Goal: Answer question/provide support

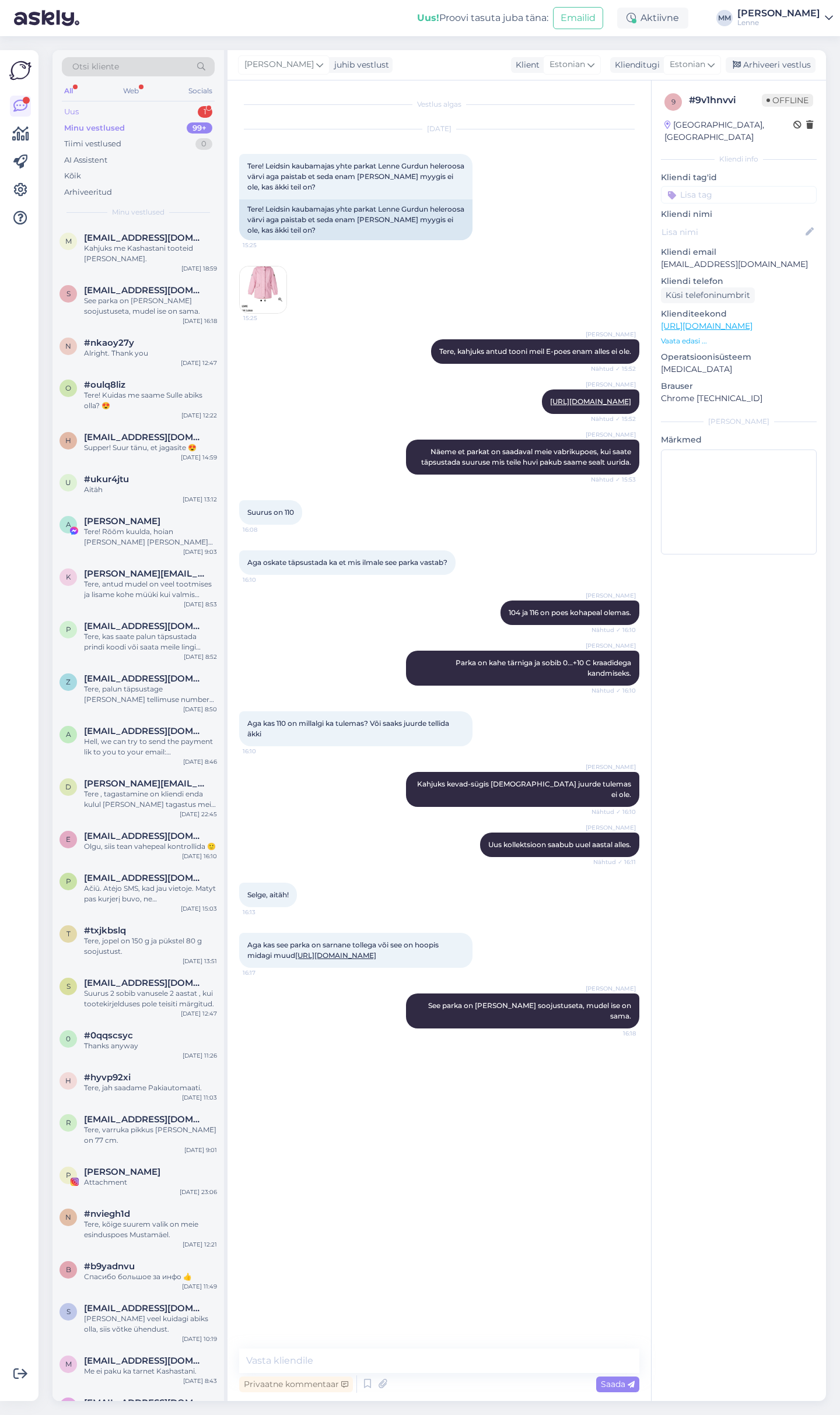
click at [126, 109] on div "Uus 1" at bounding box center [138, 112] width 153 height 16
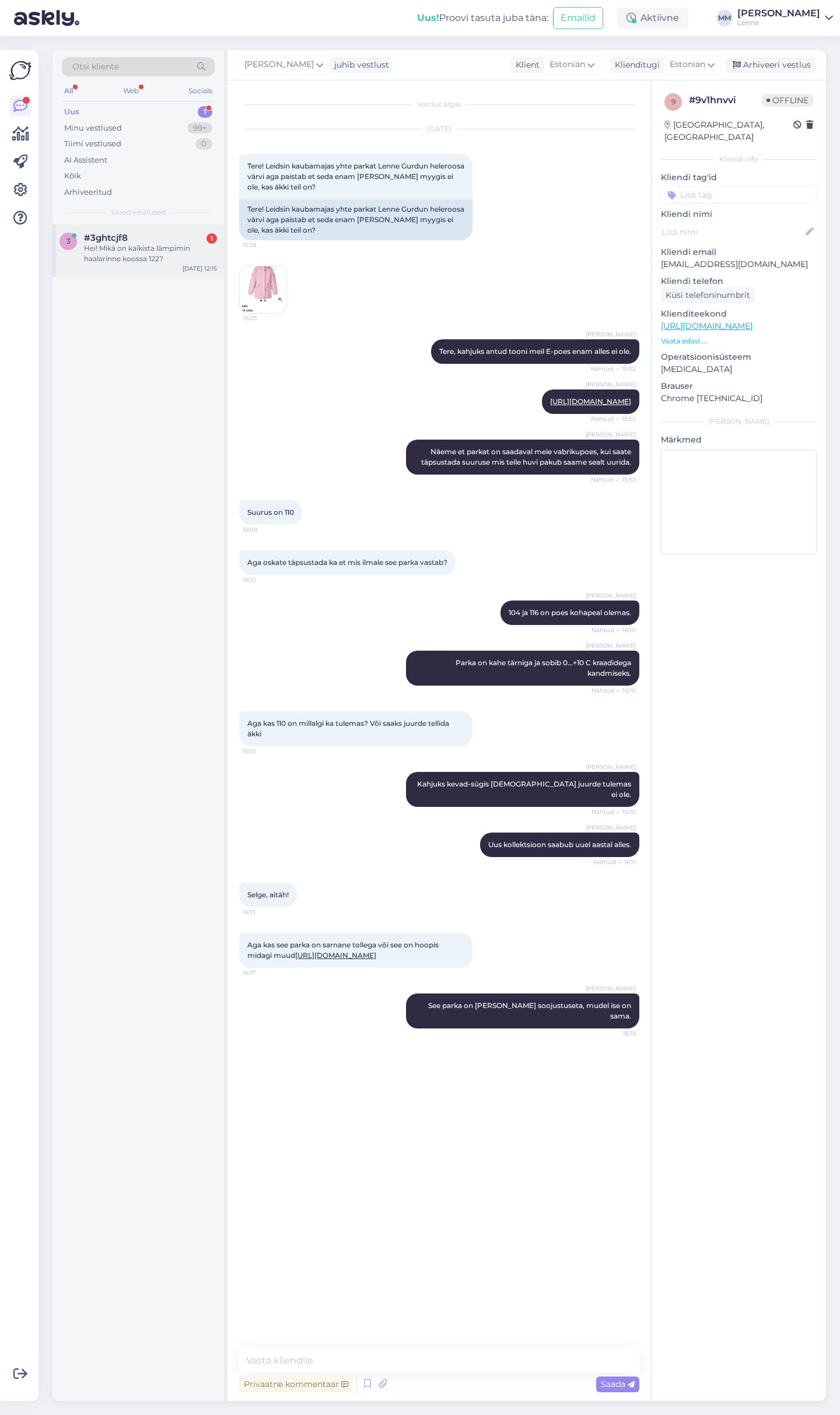
click at [164, 268] on div "3 #3ghtcjf8 1 Hei! Mikä on kaikista lämpimin haalarinne koossa 122? Sep 3 12:15" at bounding box center [138, 251] width 172 height 53
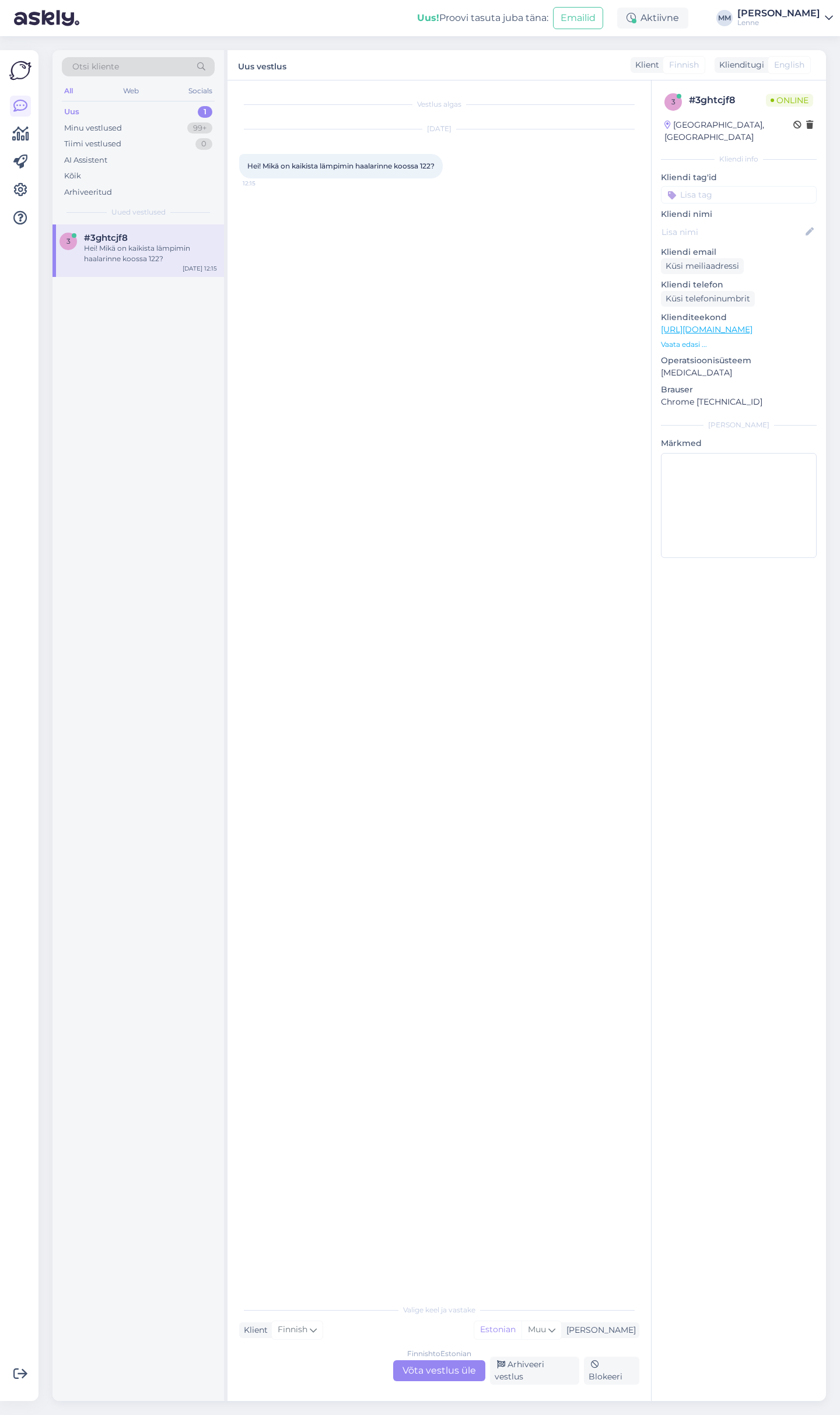
click at [457, 1379] on div "Finnish to Estonian Võta vestlus üle" at bounding box center [439, 1370] width 92 height 21
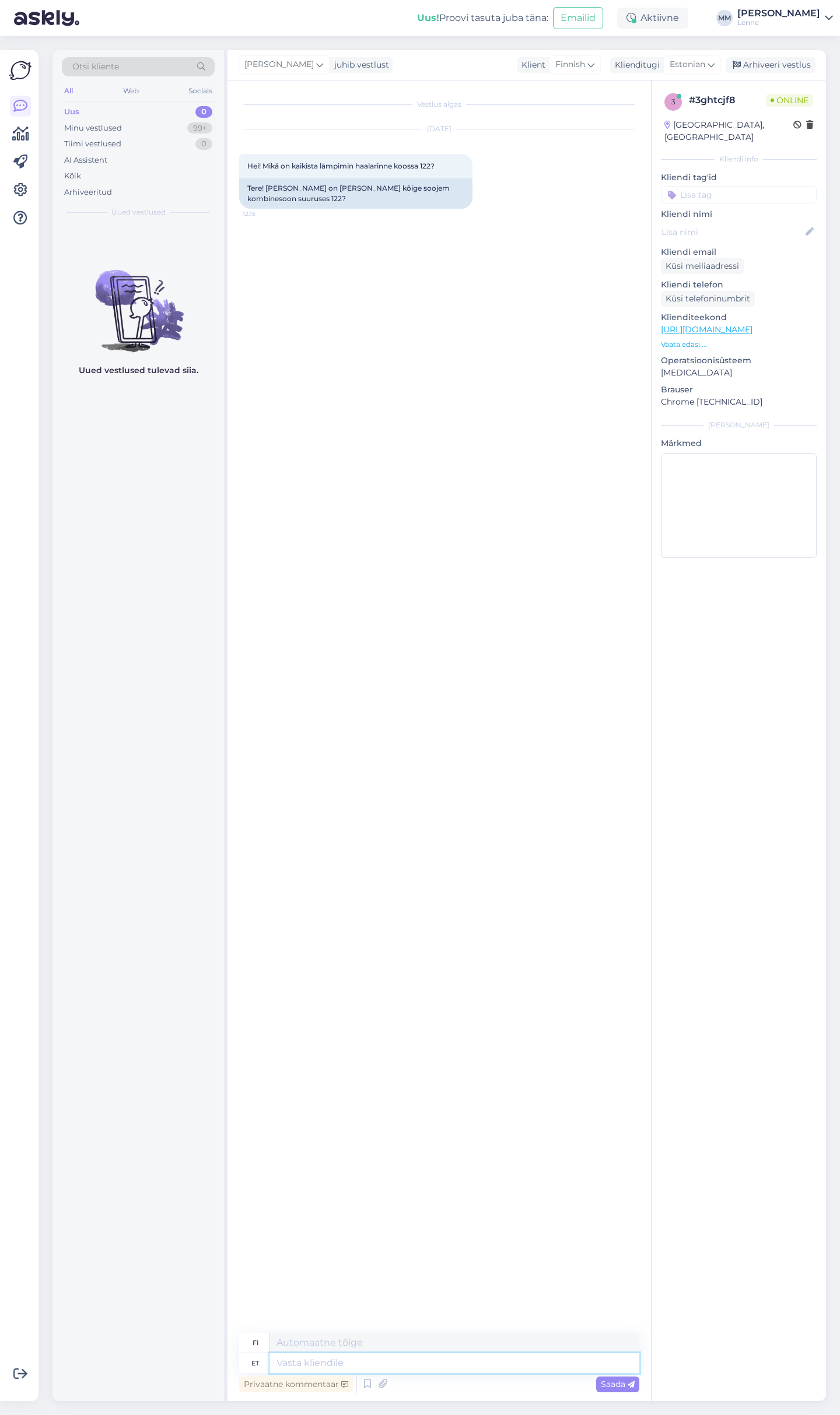
click at [292, 1365] on textarea at bounding box center [454, 1363] width 370 height 20
type textarea "Tere,"
type textarea "Hei,"
type textarea "Tere, kõige s"
type textarea "Hei kaikki."
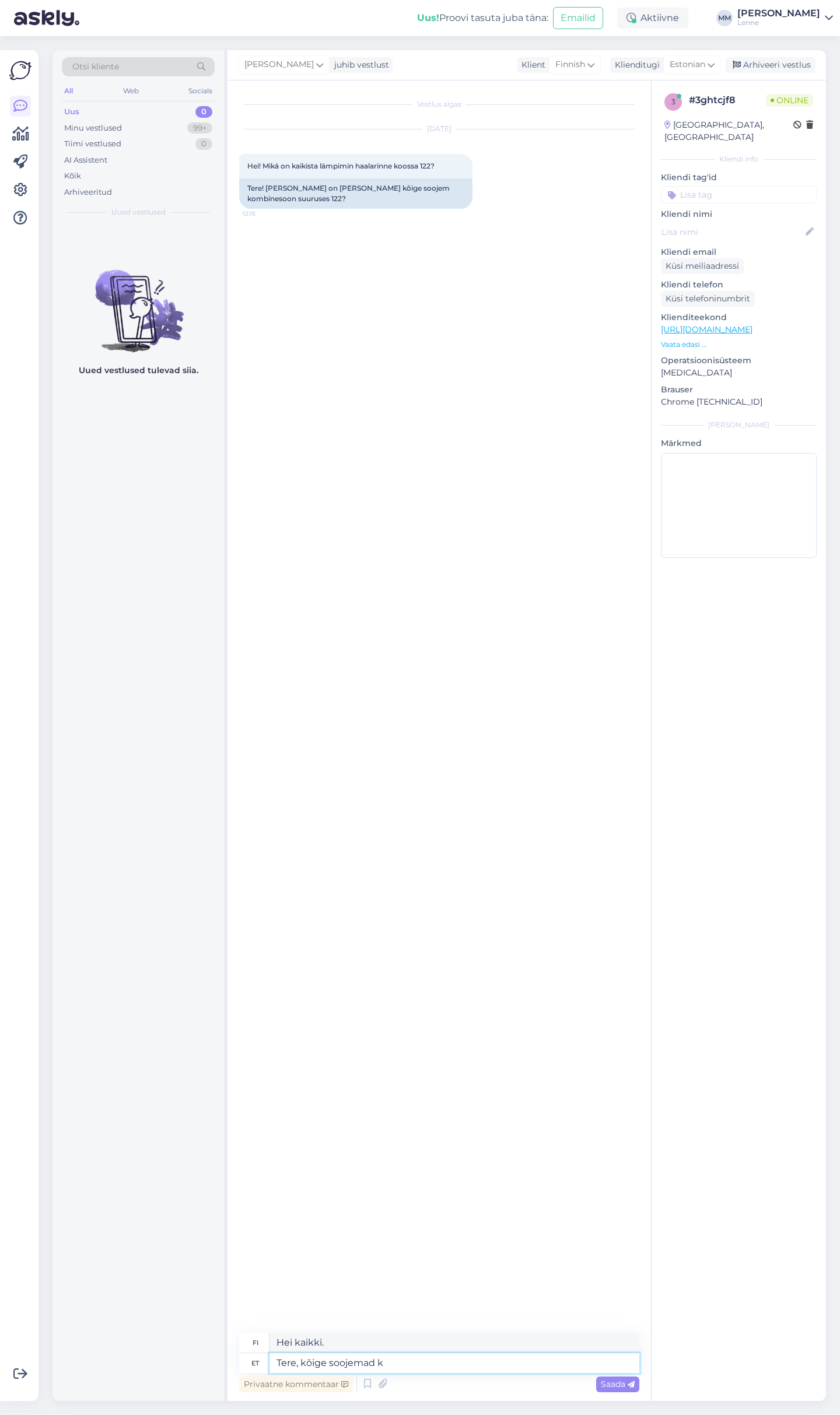
type textarea "Tere, kõige soojemad ko"
type textarea "Hei, lämpimin"
type textarea "Tere, kõige soojemad kombekad o"
type textarea "Hei, lämpimin terveisin"
type textarea "Tere, kõige soojemad kombekad on m"
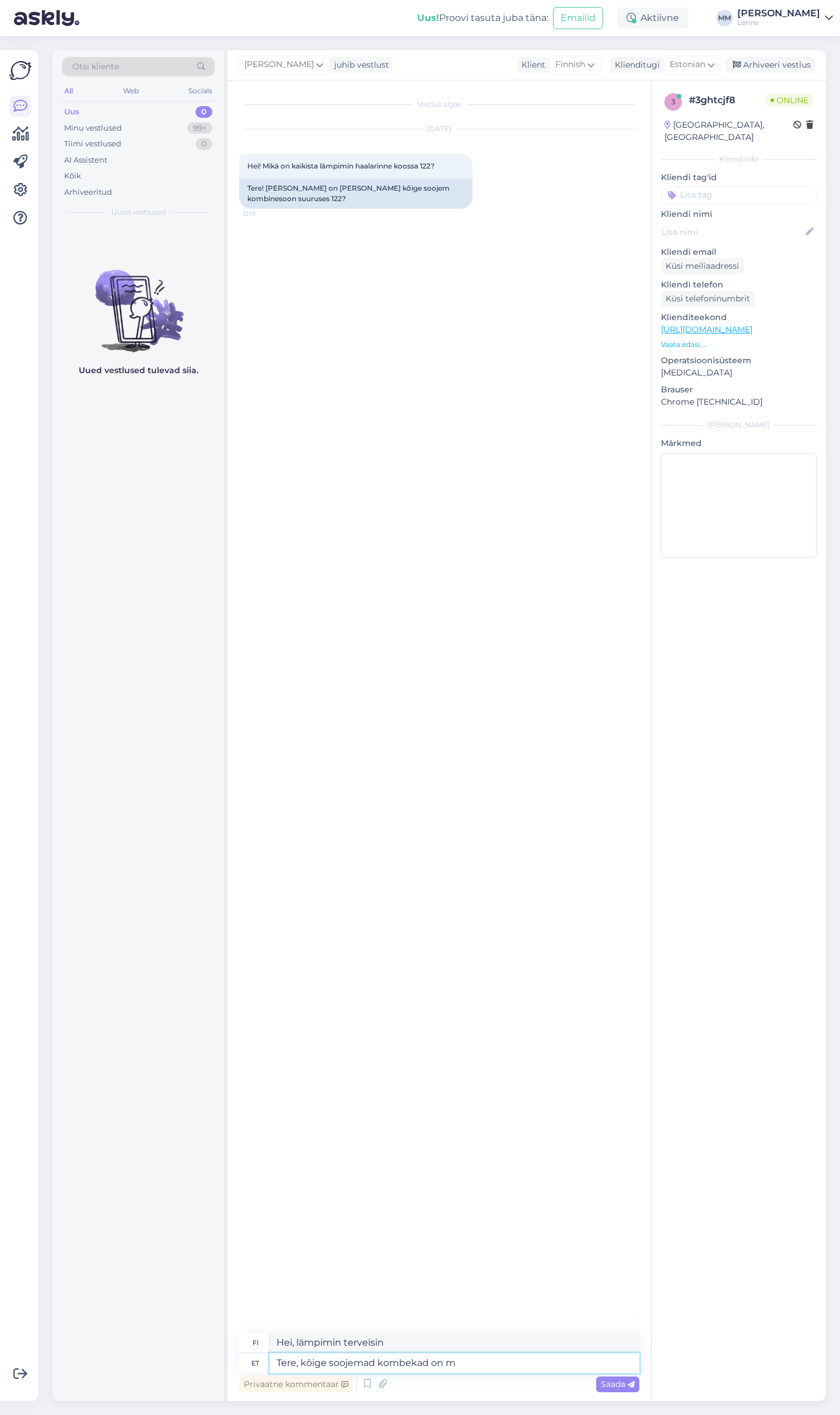
type textarea "Hei, lämpimimmät käytöstavat ovat"
type textarea "Tere, kõige soojemad kombekad on meie"
type textarea "Hei, lämpimimmät käytöstavat ovat meidän"
type textarea "Tere, kõige soojemad kombekad on meie nelja t"
type textarea "Hei, lämpimimmät käytöstavat ovat meidän neljällämme"
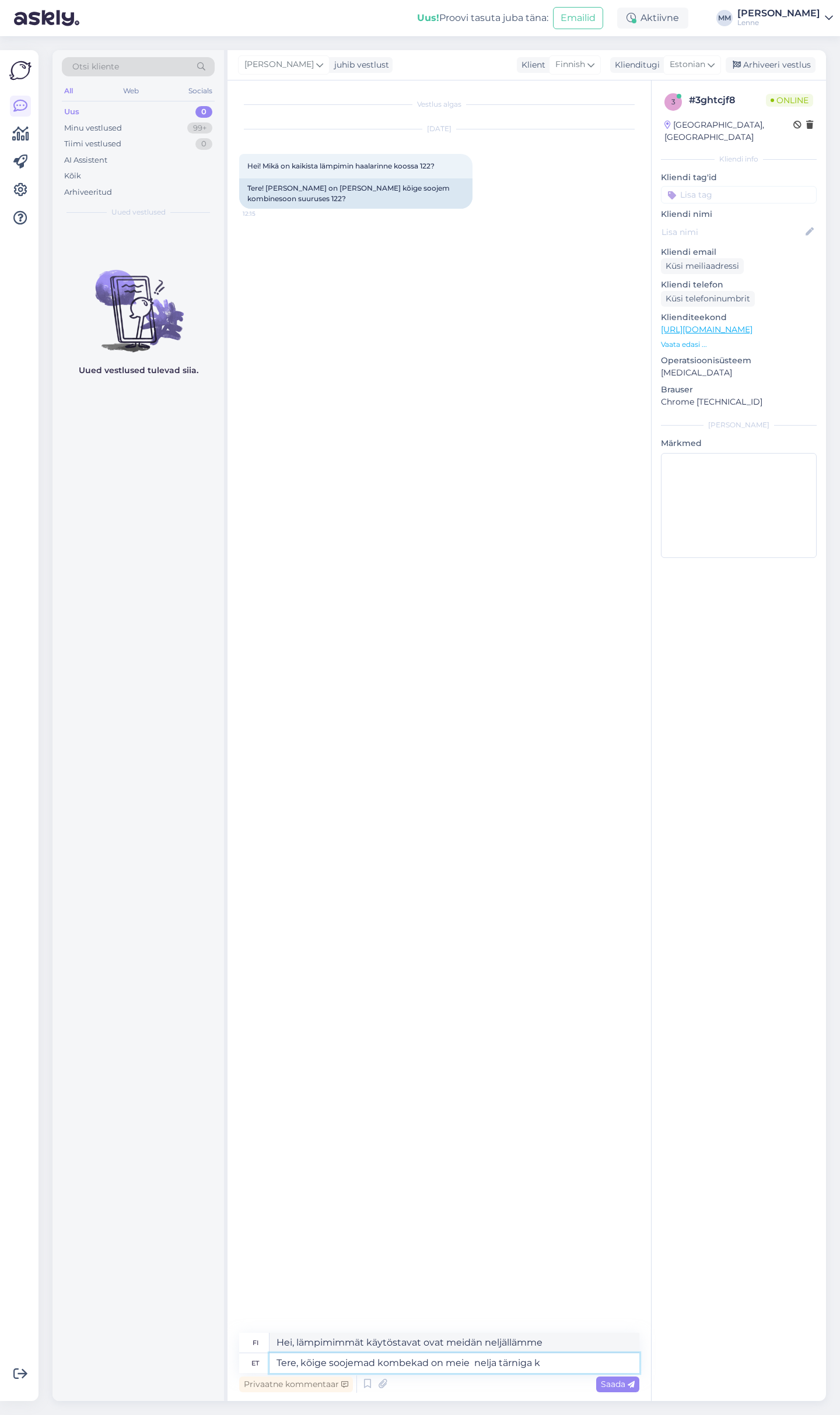
type textarea "Tere, kõige soojemad kombekad on meie nelja tärniga ko"
type textarea "Hei, lämpimimmät käytöstavat ovat neljän tähden hotellimme"
type textarea "Tere, kõige soojemad kombekad on meie nelja tärniga kombekad"
type textarea "Hei, lämpimimmät käytöstavat ovat neljän tähden käytöstapojamme"
type textarea "Tere, kõige soojemad kombekad on meie nelja tärniga kombekad , sa"
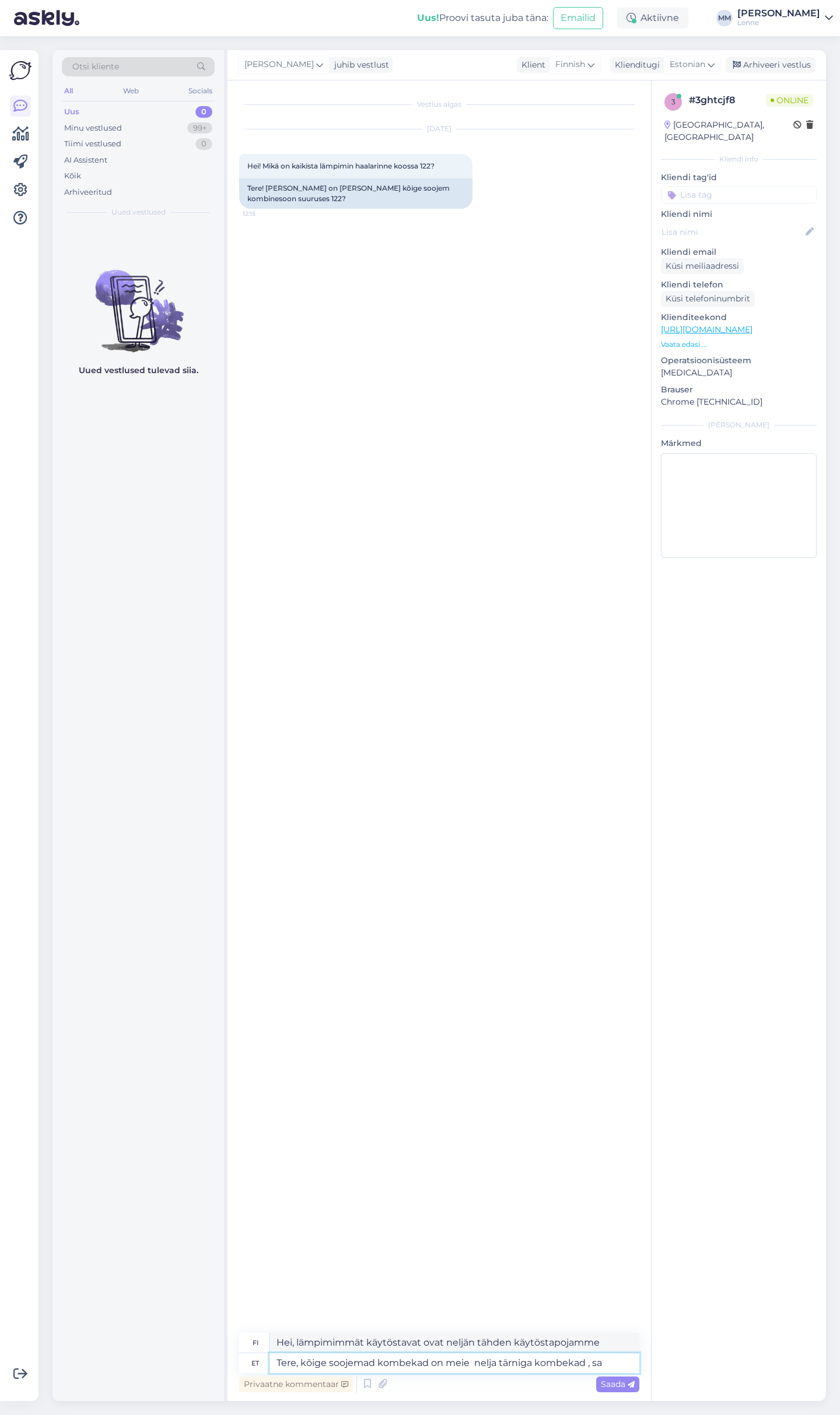
type textarea "Hei, lämpimimmät käytöstavat ovat neljän tähden käytöstapojamme,"
type textarea "Tere, kõige soojemad kombekad on meie nelja tärniga kombekad , saate"
type textarea "Hei, lämpimimmät käytöstavat ovat neljän tähden käytöstapojamme, voit"
type textarea "Tere, kõige soojemad kombekad on meie nelja tärniga kombekad , saate need le"
type textarea "Hei, lämpimimmät käytöstavat ovat neljän tähden käytöstapojamme, niitä saat"
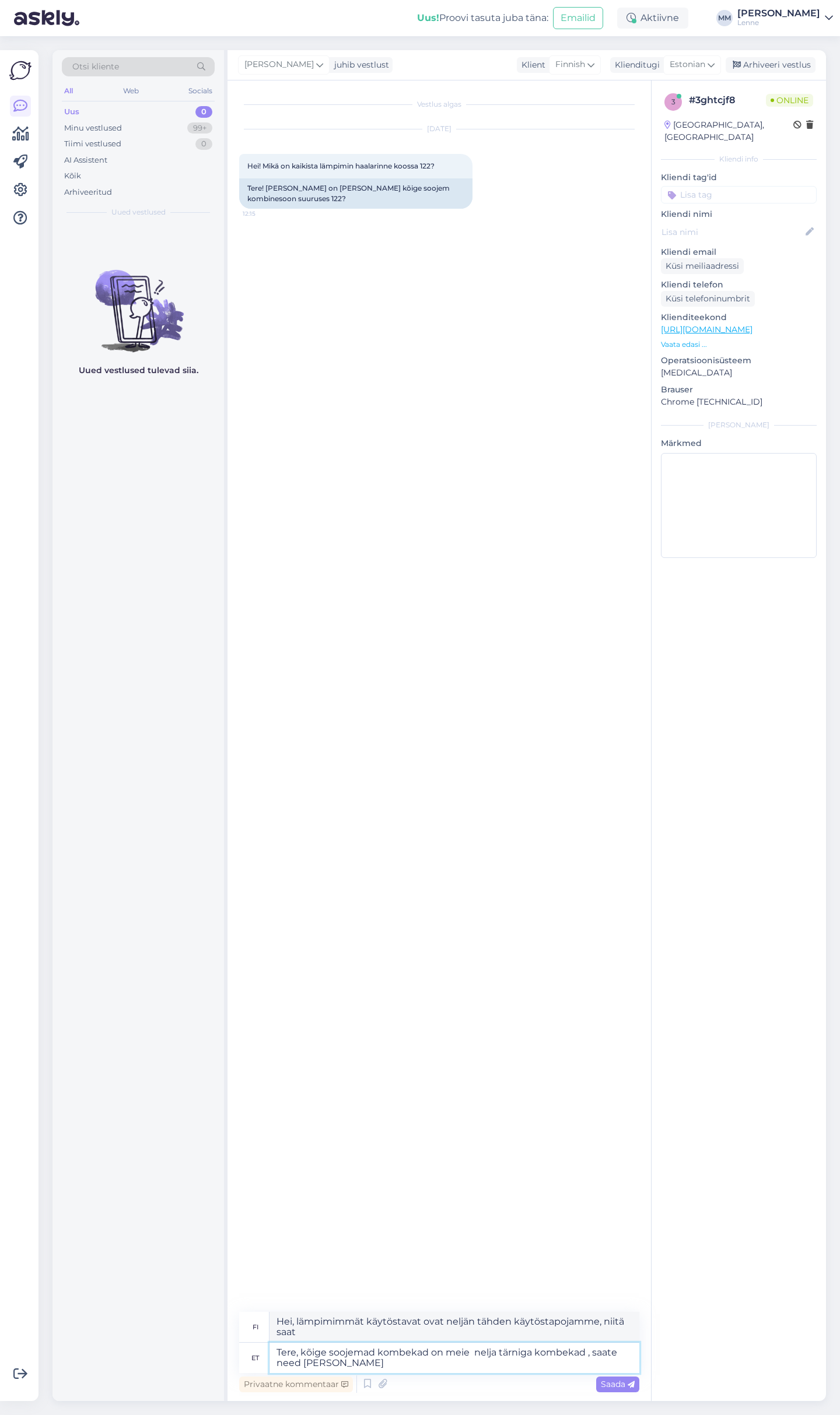
type textarea "Tere, kõige soojemad kombekad on meie nelja tärniga kombekad , saate need leida…"
type textarea "Hei, lämpimimmät käytöstavat ovat neljän tähden käytöstapojamme, löydät ne"
type textarea "Tere, kõige soojemad kombekad on meie nelja tärniga kombekad , saate need leida…"
type textarea "Hei, lämpimimmät käytöstavat ovat neljän tähden käytöstapojamme, löydät ne meil…"
type textarea "Tere, kõige soojemad kombekad on meie nelja tärniga kombekad , saate need leida…"
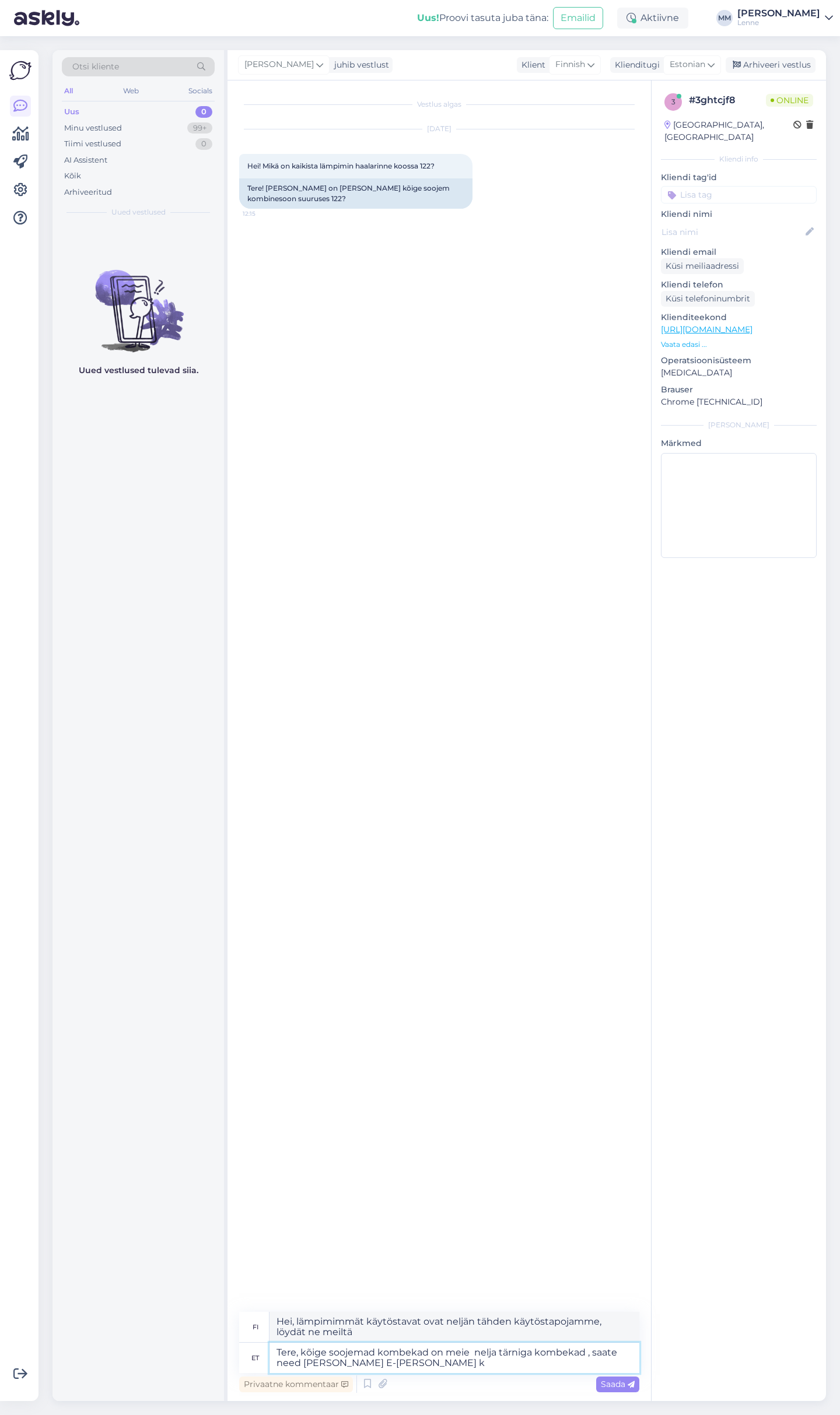
type textarea "Hei, lämpimimmät etikettiohjeet ovat neljän tähden etikettiohjeemme, löydät ne …"
type textarea "Tere, kõige soojemad kombekad on meie nelja tärniga kombekad , saate need leida…"
type textarea "Hei, lämpimimmät peitot ovat neljän tähden peittojamme, löydät ne verkkokaupast…"
type textarea "Tere, kõige soojemad kombekad on meie nelja tärniga kombekad , saate need leida…"
type textarea "Hei, lämpimimmät peitot ovat neljän tähden peittojamme, löydät ne verkkokaupast…"
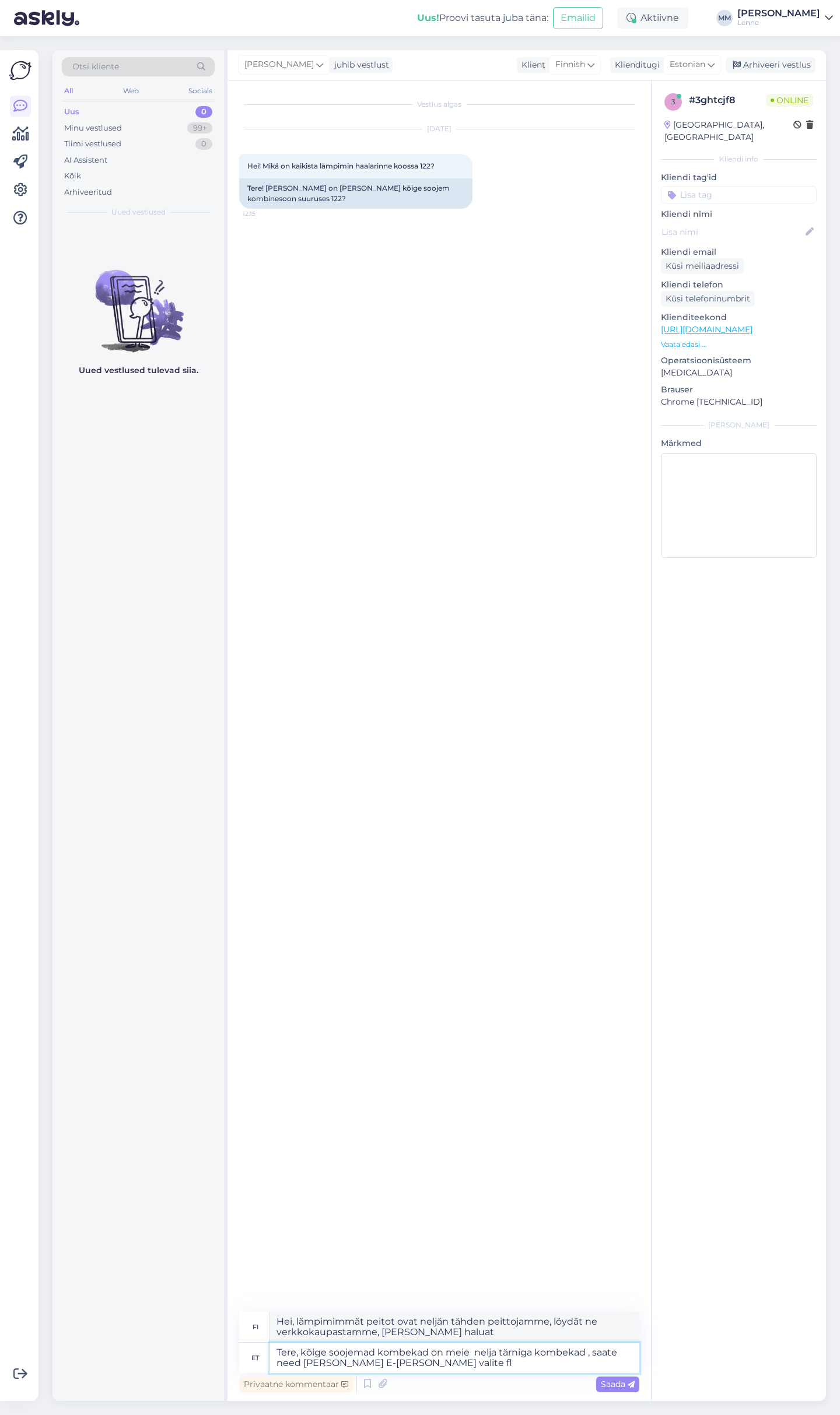
type textarea "Tere, kõige soojemad kombekad on meie nelja tärniga kombekad , saate need leida…"
type textarea "Hei, lämpimimmät peitot ovat neljän tähden peittojamme, löydät ne verkkokaupast…"
type textarea "Tere, kõige soojemad kombekad on meie nelja tärniga kombekad , saate need leida…"
type textarea "Hei, lämpimimmät peitot ovat neljän tähden peittojamme. Löydät ne verkkokaupast…"
type textarea "Tere, kõige soojemad kombekad on meie nelja tärniga kombekad , saate need leida…"
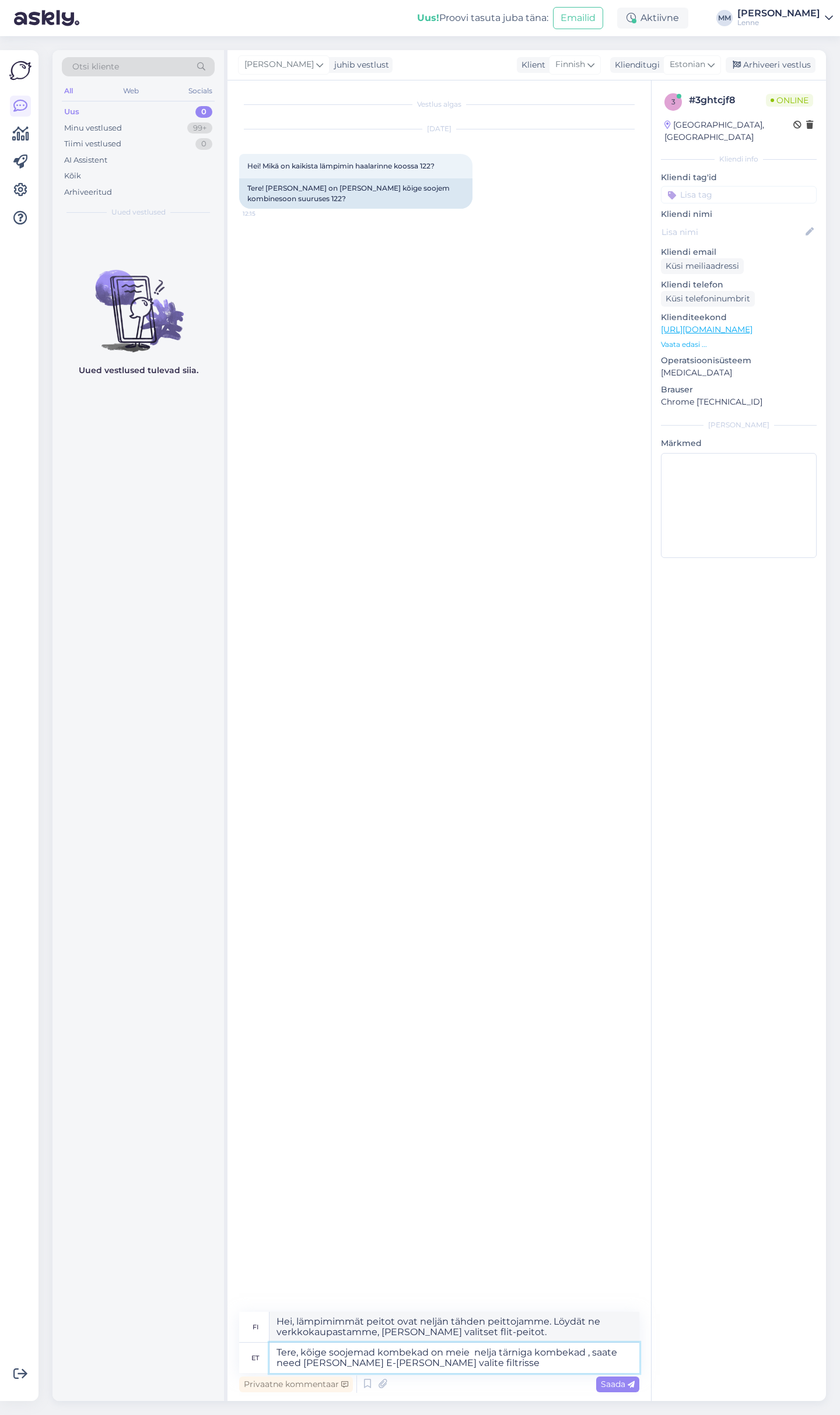
type textarea "Hei, lämpimimmät puvut ovat neljän tähden pukujamme, löydät ne verkkokaupastamm…"
type textarea "Tere, kõige soojemad kombekad on meie nelja tärniga kombekad , saate need leida…"
type textarea "Hei, lämpimimmät peitot ovat neljän tähden peittojamme, löydät ne verkkokaupast…"
type textarea "Tere, kõige soojemad kombekad on meie nelja tärniga kombekad , saate need leida…"
type textarea "Hei, lämpimimmät takkimme ovat neljän tähden takkejamme, löydät ne verkkokaupas…"
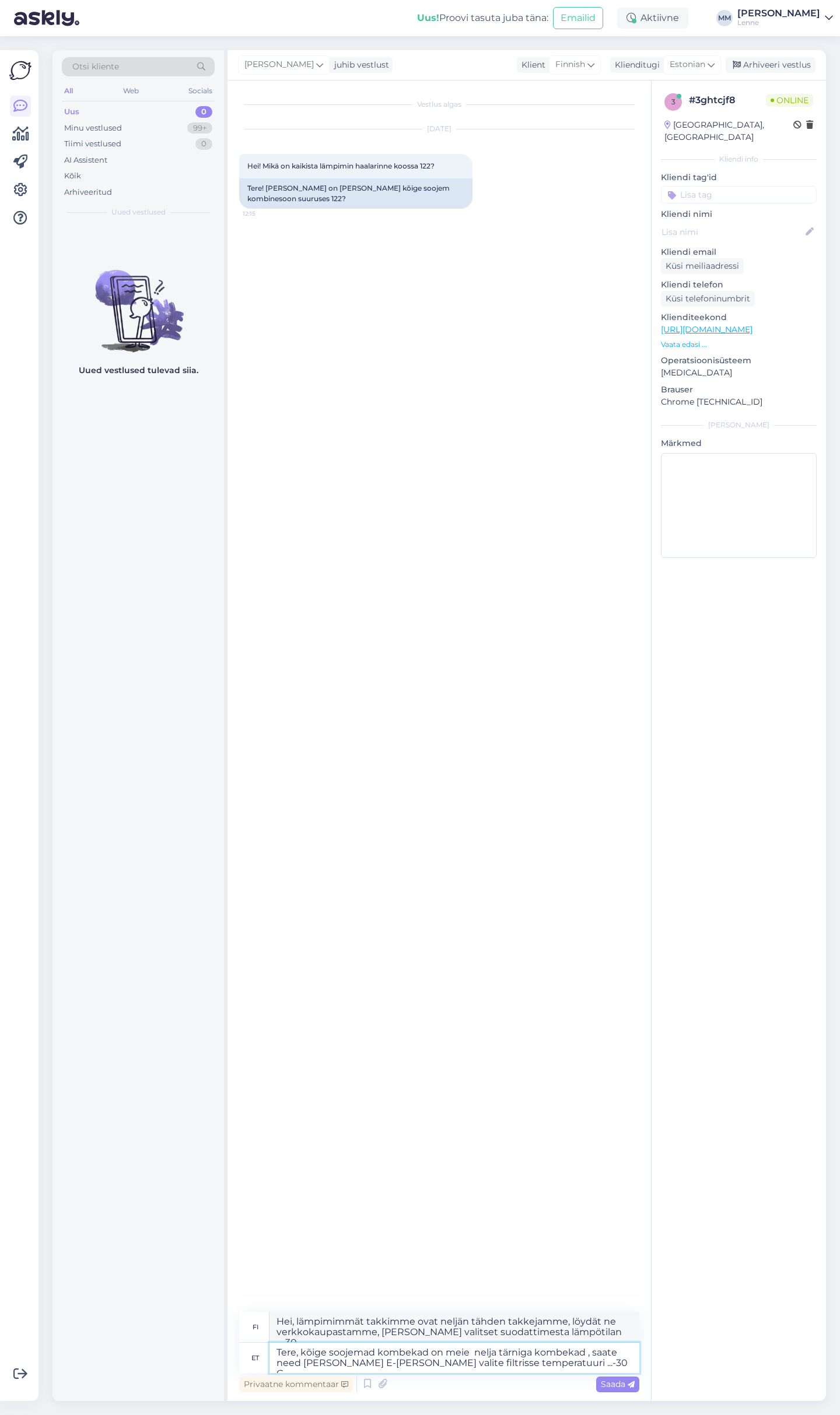
type textarea "Tere, kõige soojemad kombekad on meie nelja tärniga kombekad , saate need leida…"
type textarea "Hei, lämpimimmät lapaset ovat neljän tähden lapasemme. Löydät ne verkkokaupasta…"
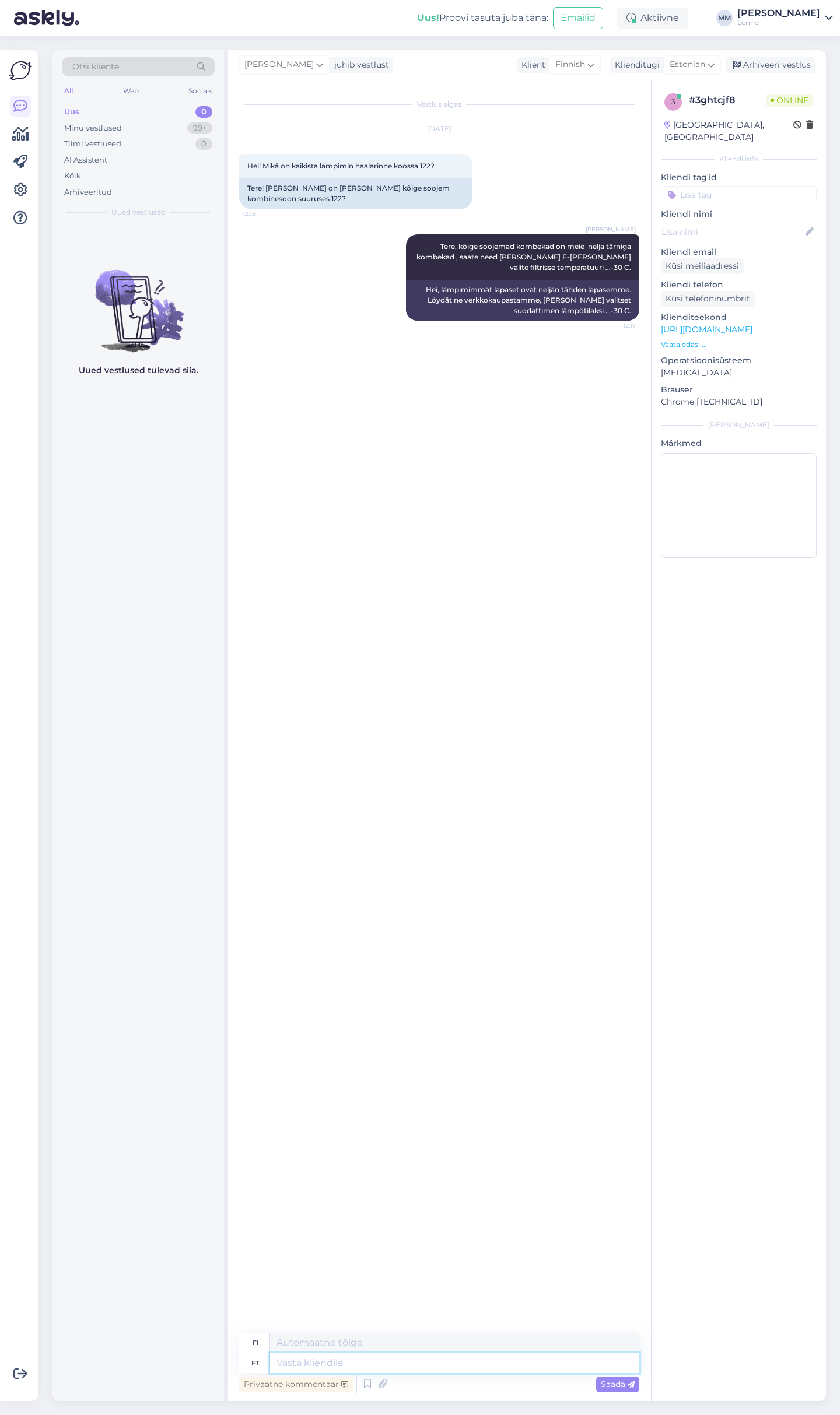
paste textarea "https://lenne.ee/epood/poiss/kombinesoonid-3/?filter_hooaeg=talv&filter_soojust…"
type textarea "https://lenne.ee/epood/poiss/kombinesoonid-3/?filter_hooaeg=talv&filter_soojust…"
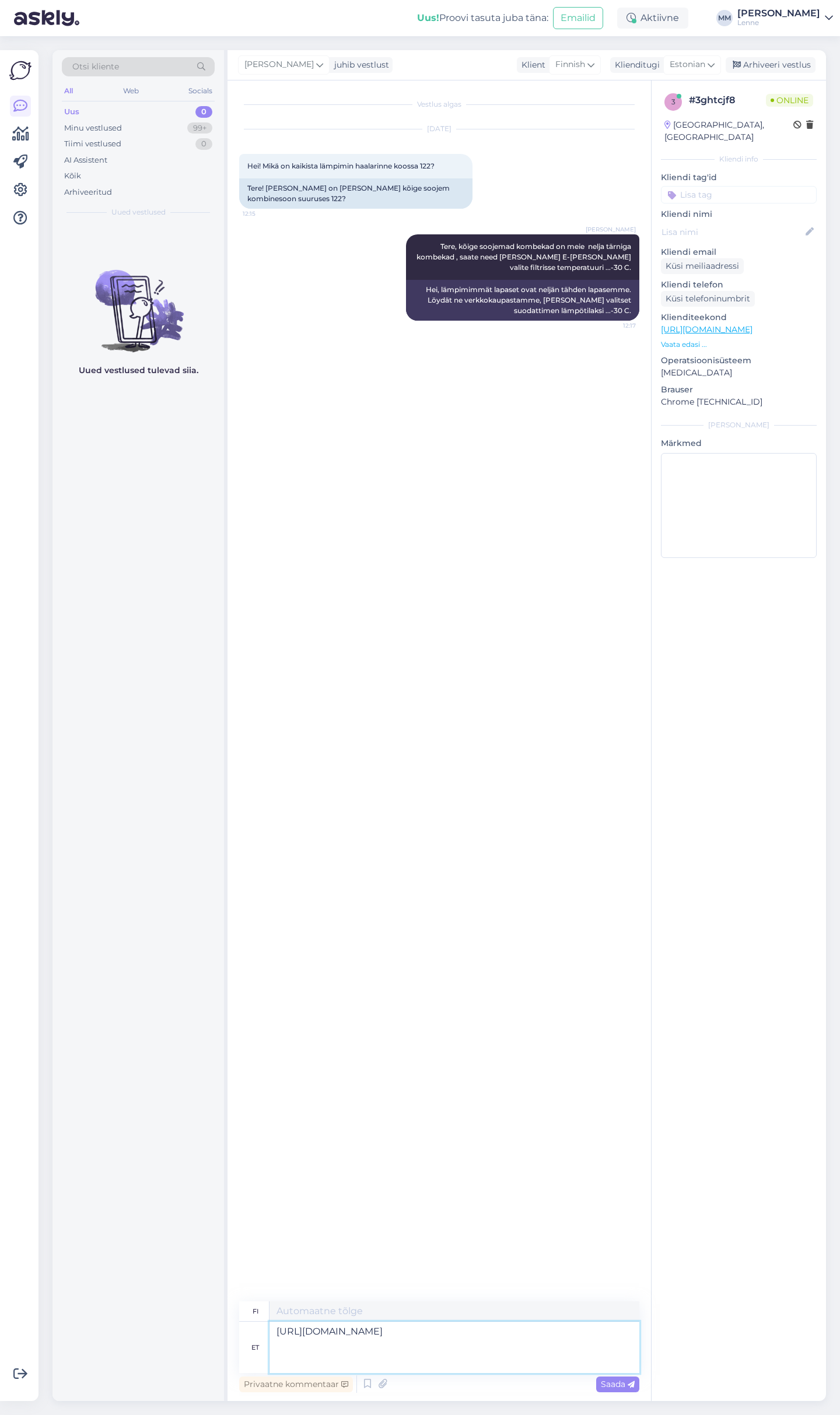
type textarea "https://lenne.ee/epood/poiss/kombinesoonid-3/?filter_hooaeg=talv&filter_soojust…"
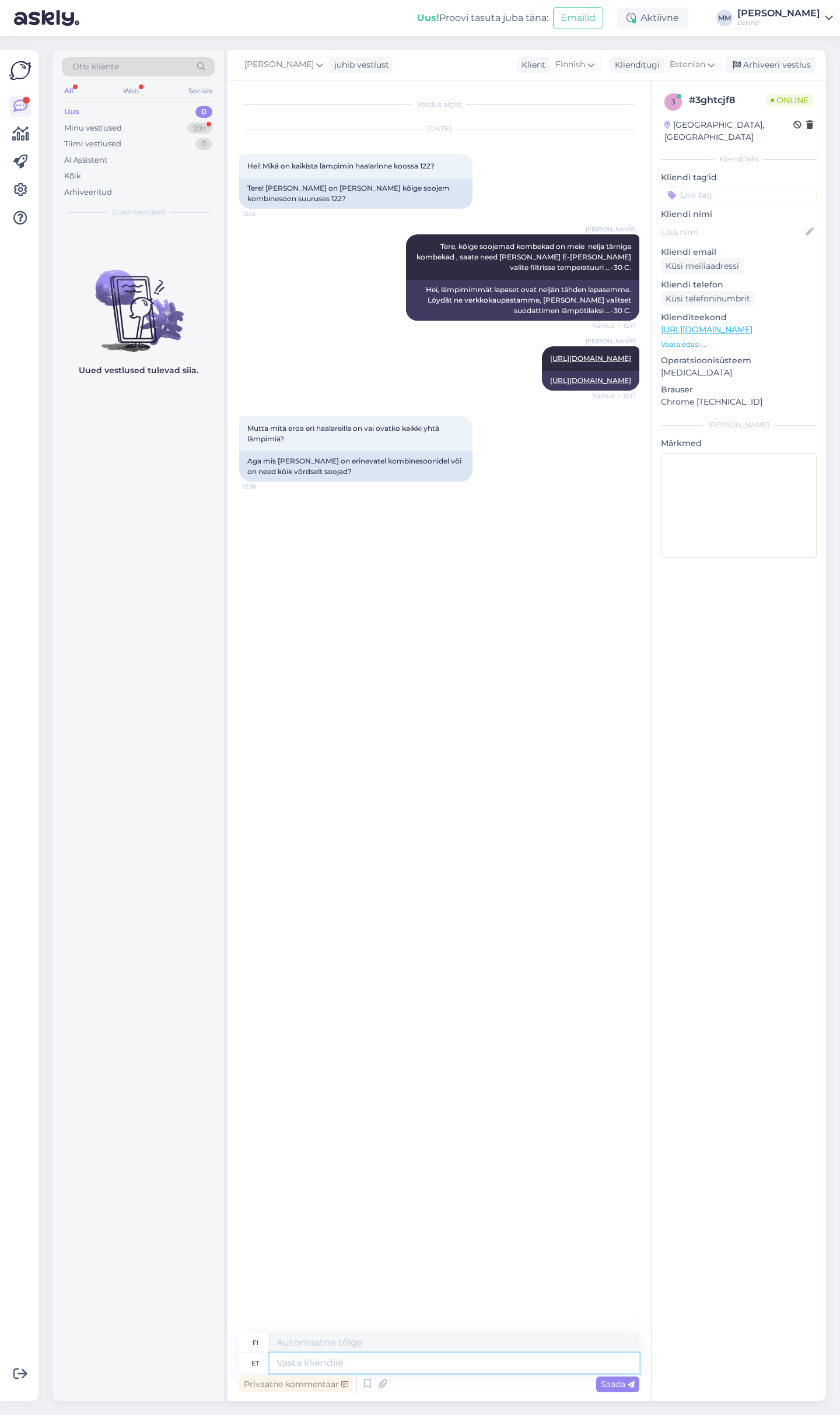
click at [328, 1364] on textarea at bounding box center [454, 1363] width 370 height 20
type textarea "Enamus o"
type textarea "Useimmat"
type textarea "Enamus on 250"
type textarea "Suurin osa on"
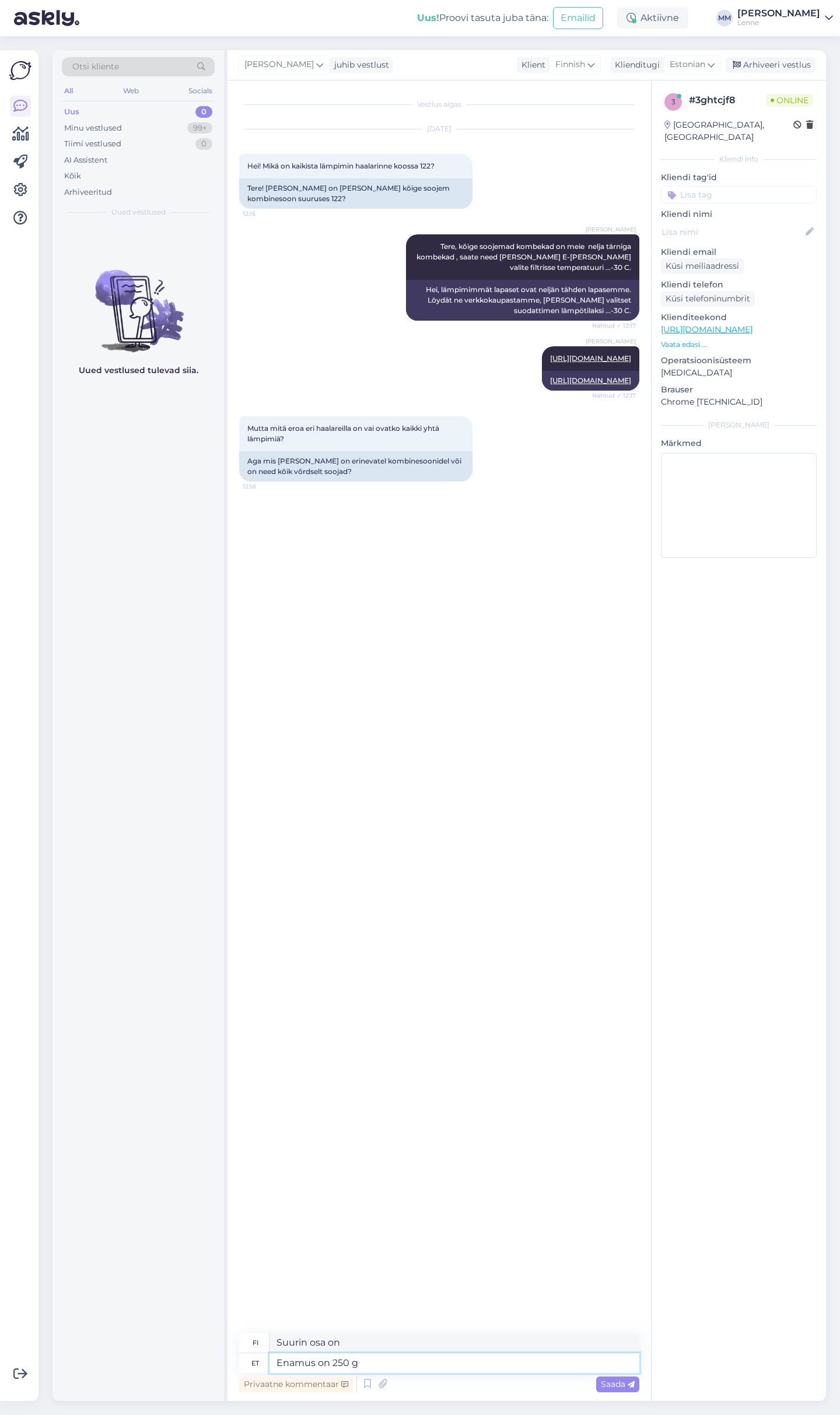
type textarea "Enamus on 250 g"
type textarea "Enemmistö on 250"
type textarea "Enamus on 250 g so"
type textarea "Useimmat ovat 250 g"
type textarea "Enamus on 250 g soojustusega."
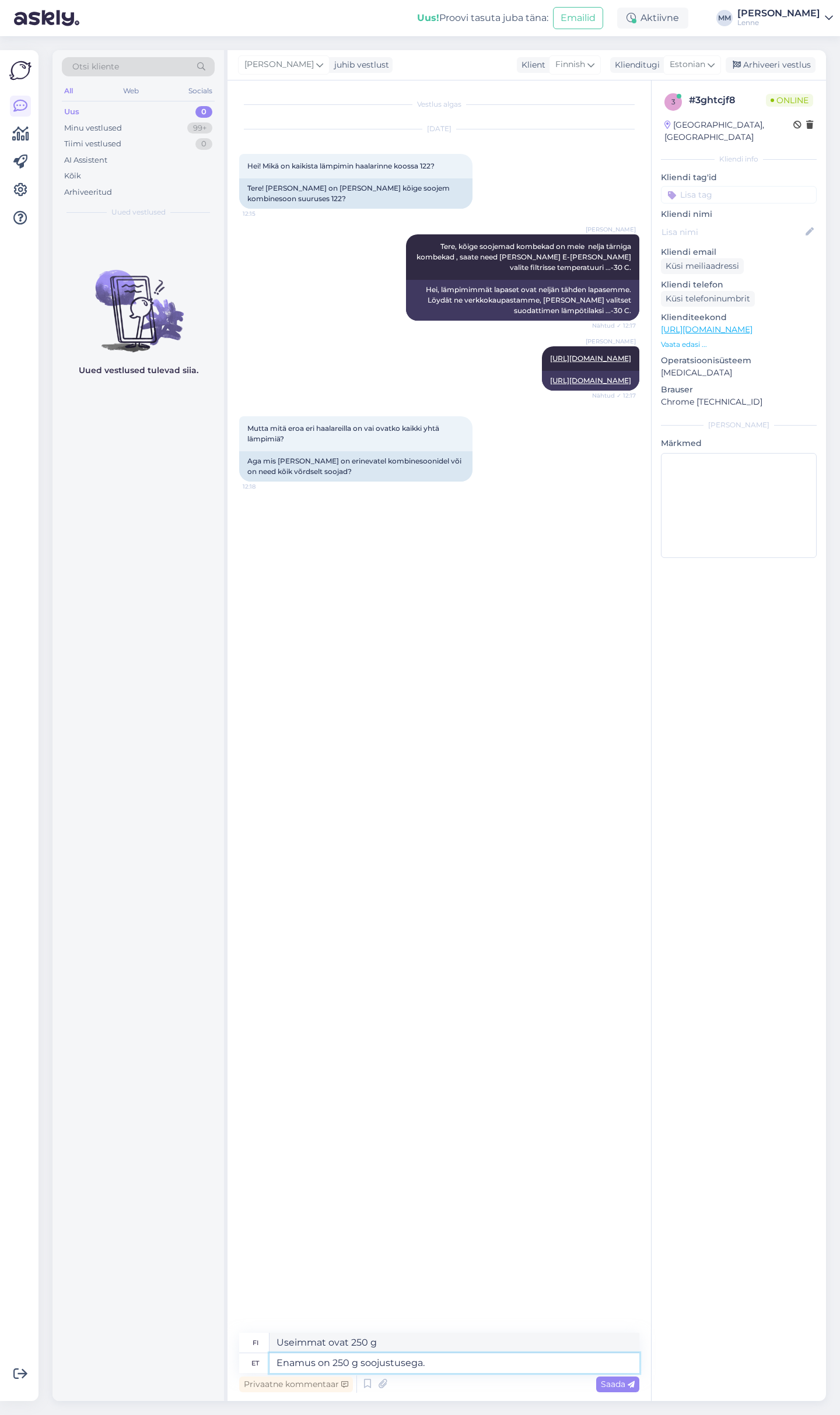
type textarea "Useimmissa on 250 g eristys."
click at [335, 1364] on textarea at bounding box center [454, 1363] width 370 height 20
paste textarea "https://lenne.ee/mudel/25321a-508/"
type textarea "https://lenne.ee/mudel/25321a-508/"
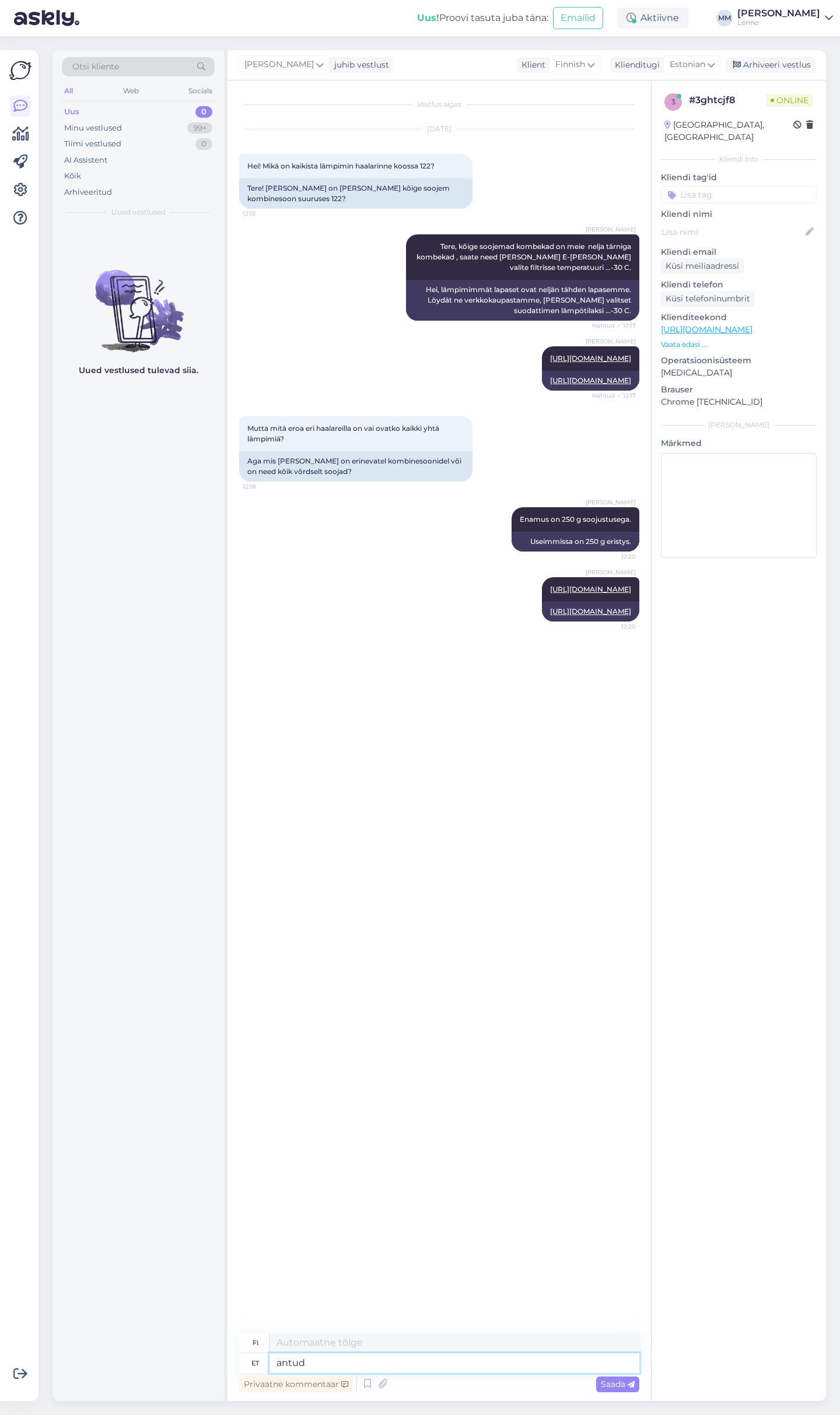
type textarea "antud m"
type textarea "annettu"
type textarea "antud mudel o"
type textarea "annettu malli"
type textarea "antud mudel on"
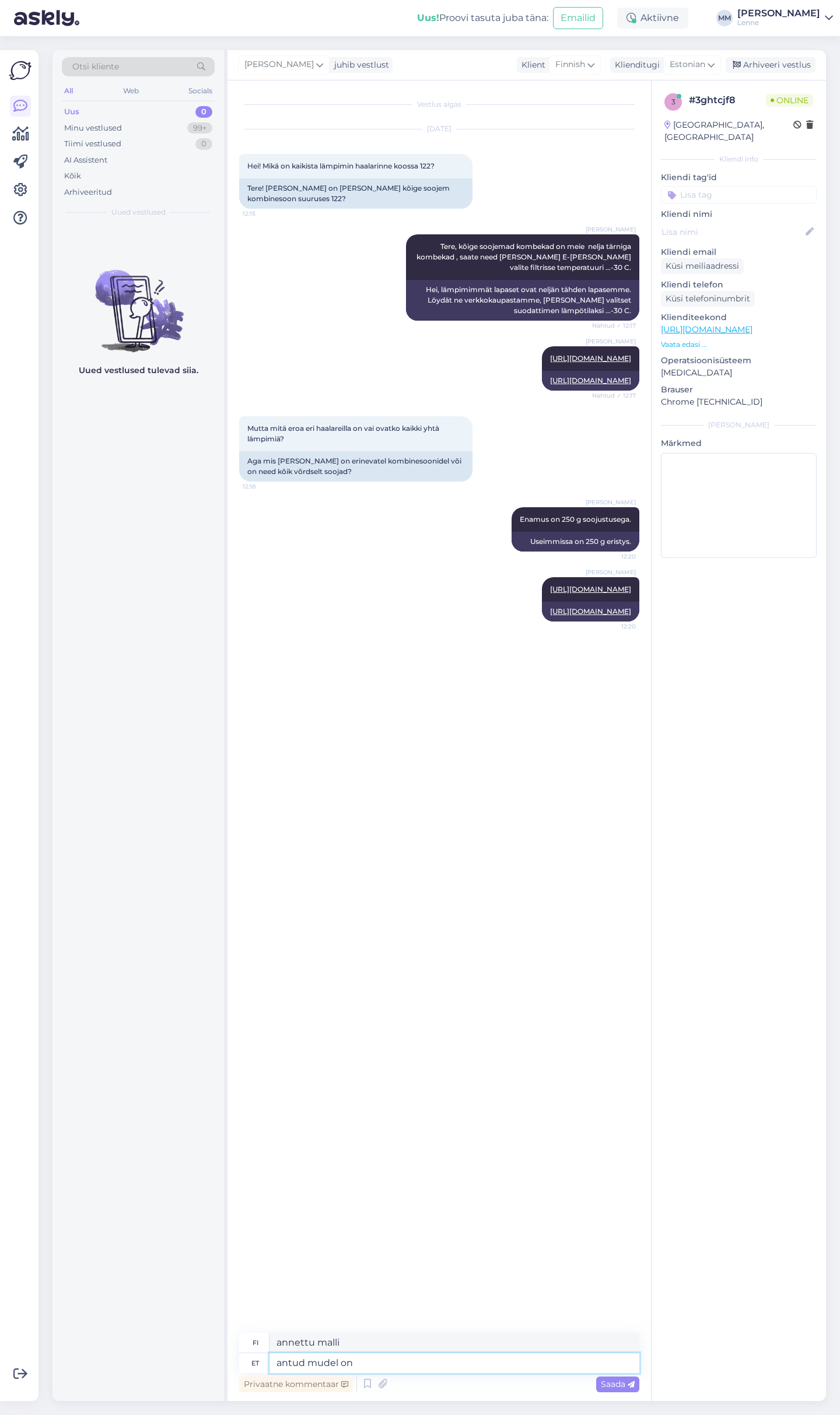
type textarea "tämä malli on"
type textarea "antud mudel on 330"
type textarea "Tämä malli on 330"
type textarea "antud mudel on 330 g.'"
type textarea "Tämä malli painaa 330 g.'"
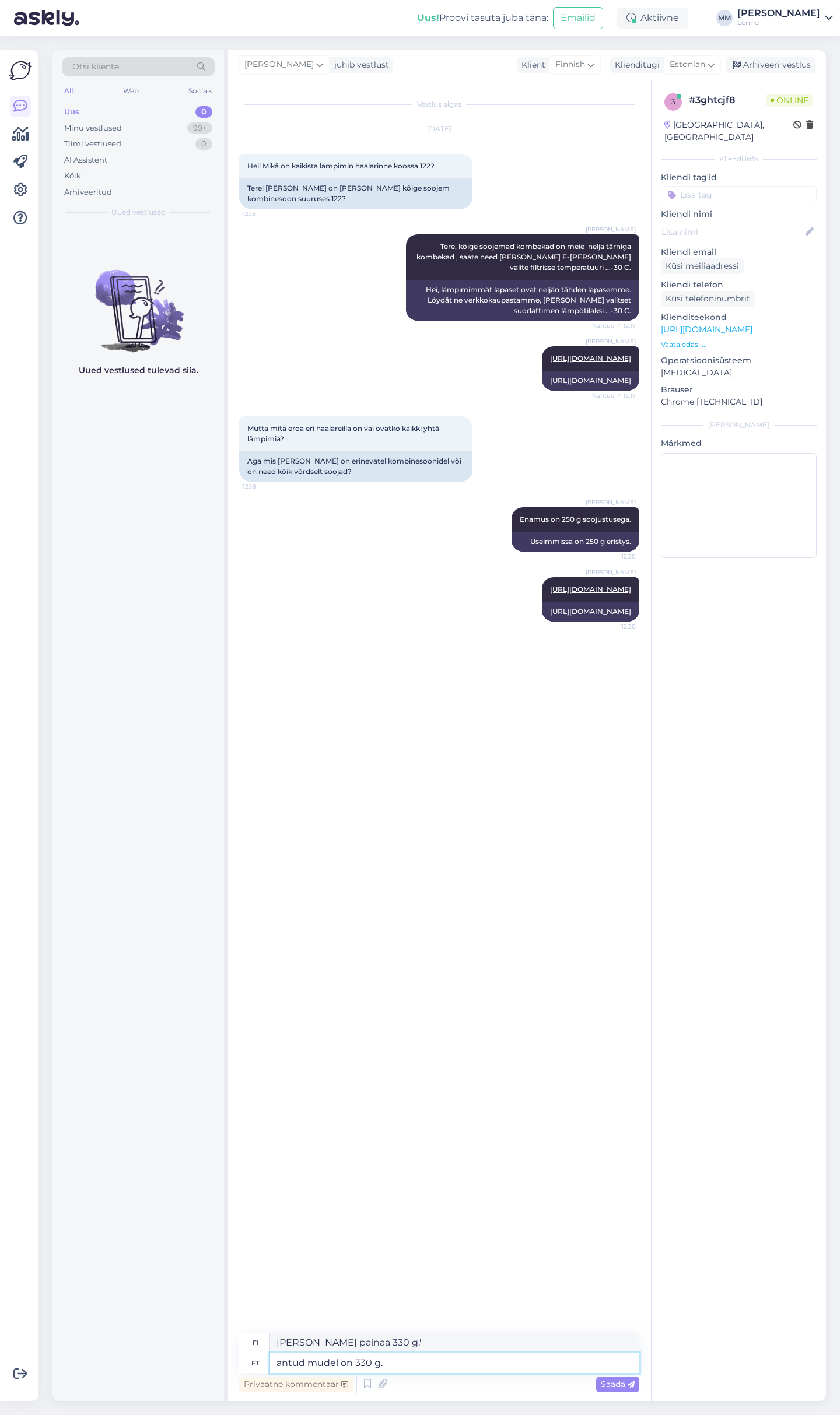
type textarea "antud mudel on 330 g."
type textarea "Tämä malli painaa 330 g."
type textarea "antud mudel on 330 g. See on k"
type textarea "Tämä malli painaa 330 g. Tämä on"
type textarea "antud mudel on 330 g. See on kõige pa"
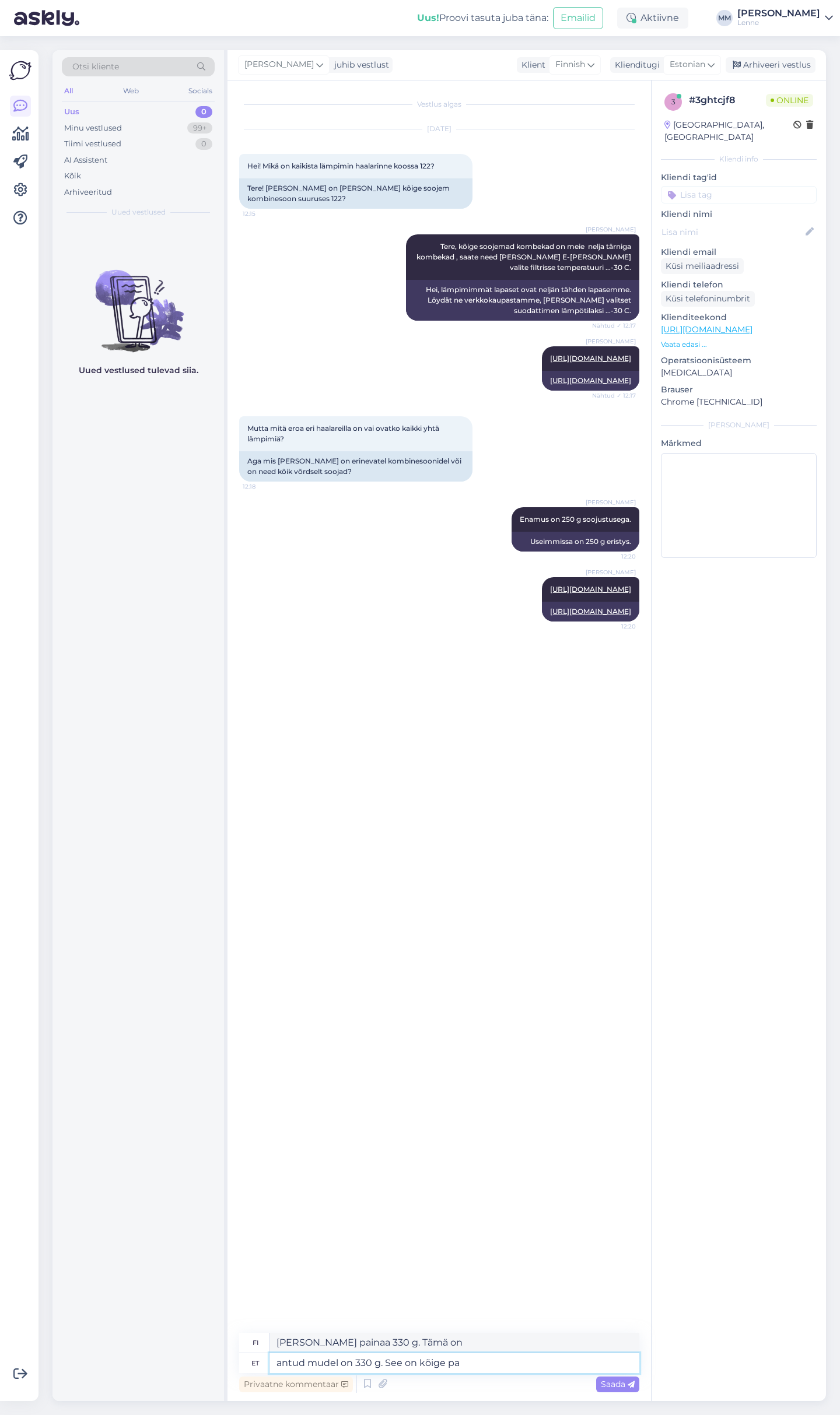
type textarea "Tämä malli painaa 330 g. Tämä on eniten"
type textarea "antud mudel on 330 g. See on kõige paksem k"
type textarea "Tämä malli painaa 330 g. Se on paksuin."
type textarea "antud mudel on 330 g. See on kõige paksem kombekas."
type textarea "Tämä malli painaa 330 g. Se on joukon paksuin."
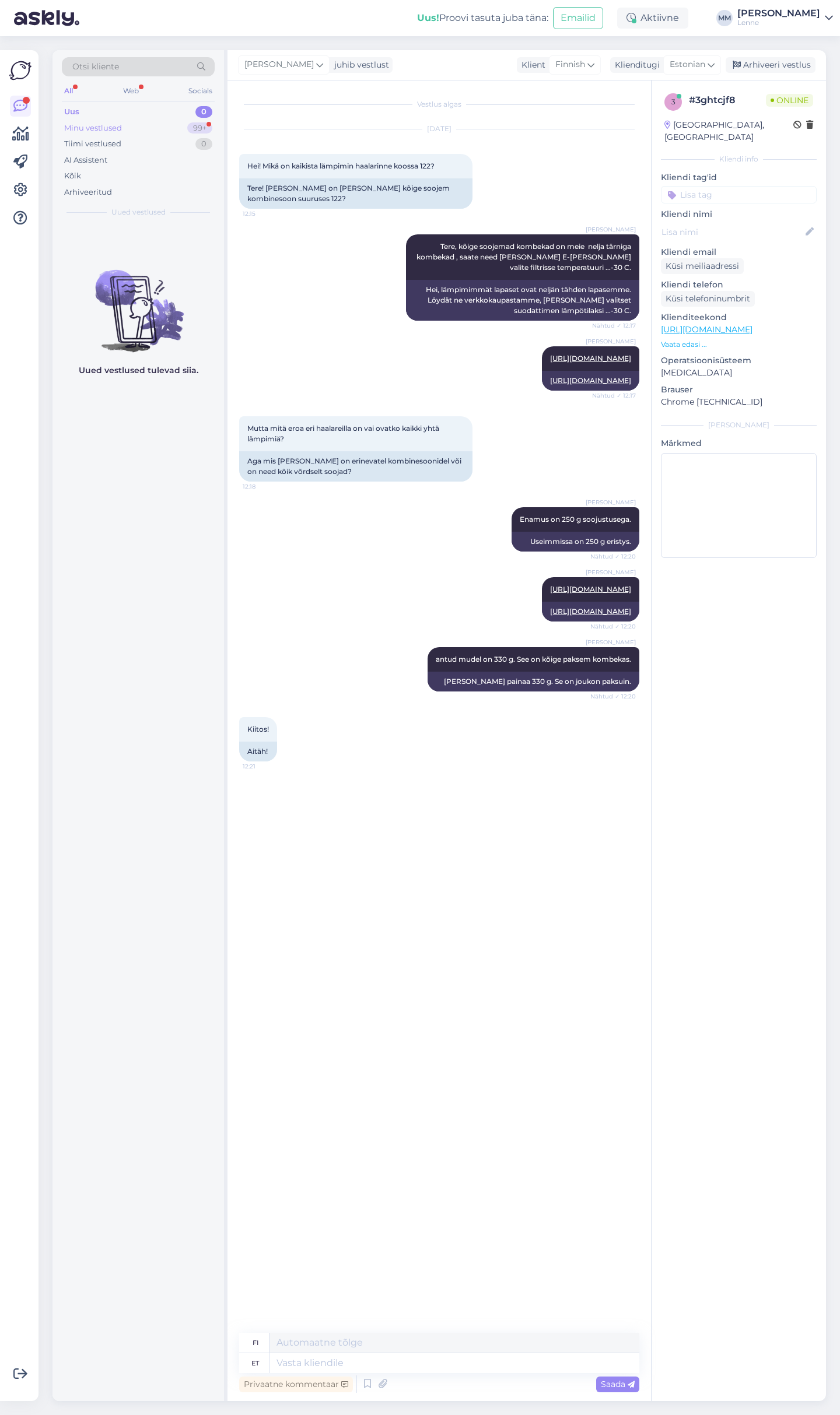
click at [151, 126] on div "Minu vestlused 99+" at bounding box center [138, 128] width 153 height 16
